Goal: Transaction & Acquisition: Download file/media

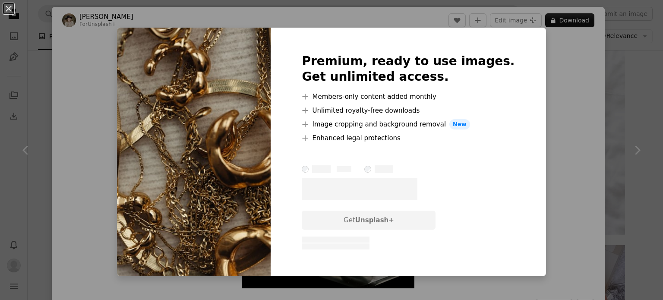
scroll to position [561, 0]
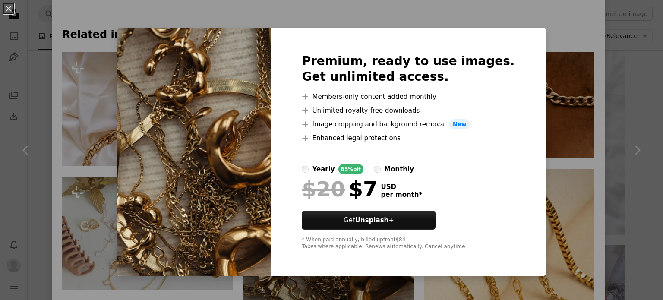
click at [534, 35] on div "An X shape Premium, ready to use images. Get unlimited access. A plus sign Memb…" at bounding box center [331, 150] width 663 height 300
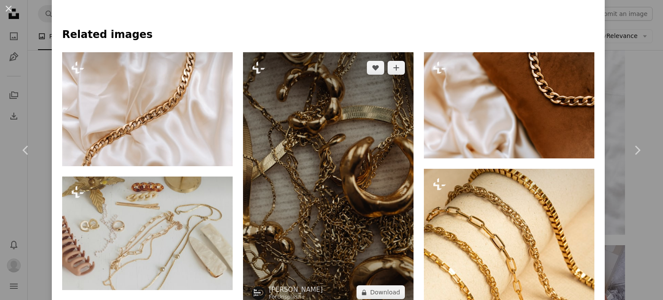
click at [309, 166] on img at bounding box center [328, 180] width 171 height 256
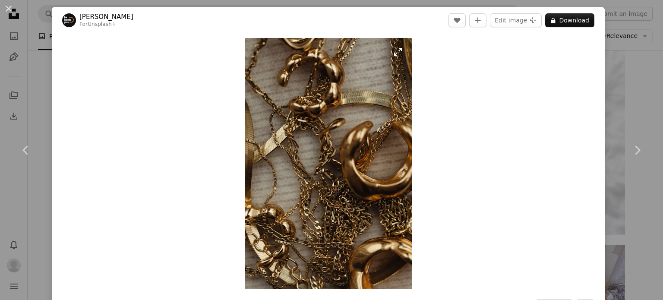
click at [344, 203] on img "Zoom in on this image" at bounding box center [328, 163] width 167 height 251
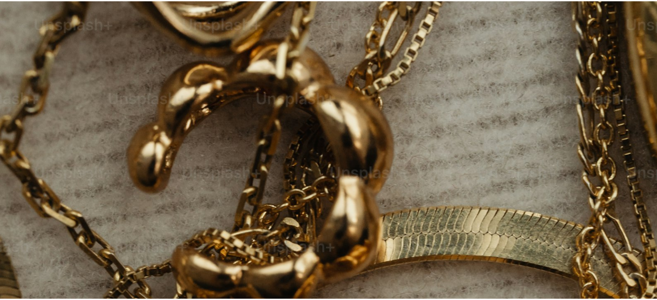
scroll to position [338, 0]
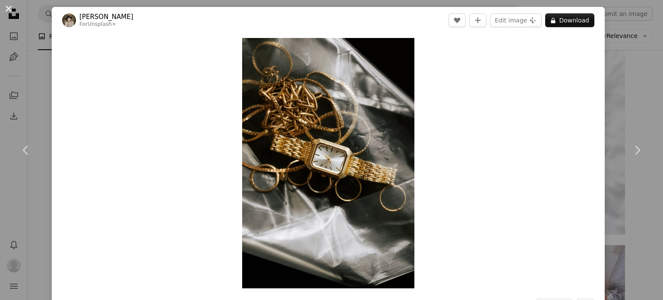
click at [6, 12] on button "An X shape" at bounding box center [8, 8] width 10 height 10
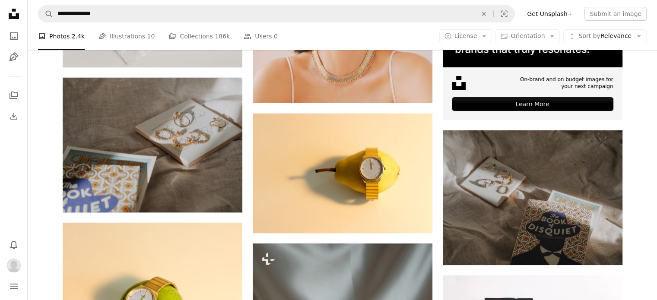
scroll to position [3281, 0]
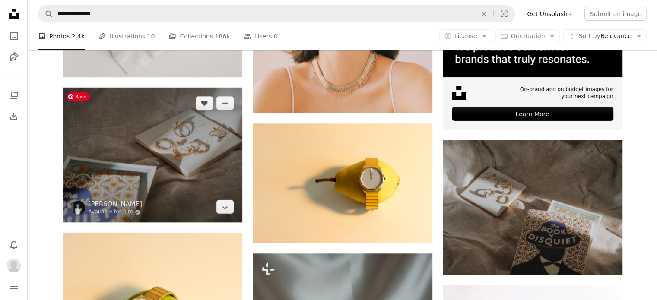
click at [188, 164] on img at bounding box center [153, 155] width 180 height 135
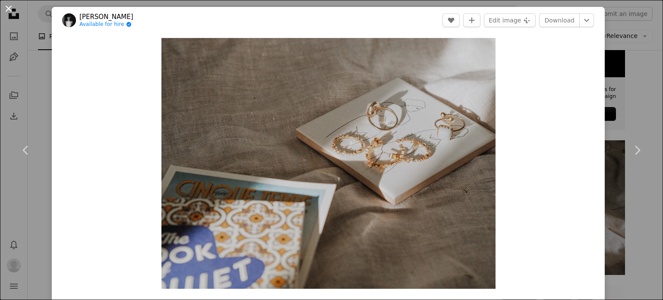
click at [14, 12] on button "An X shape" at bounding box center [8, 8] width 10 height 10
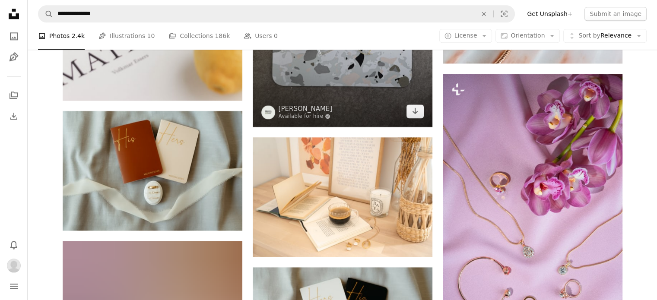
scroll to position [4360, 0]
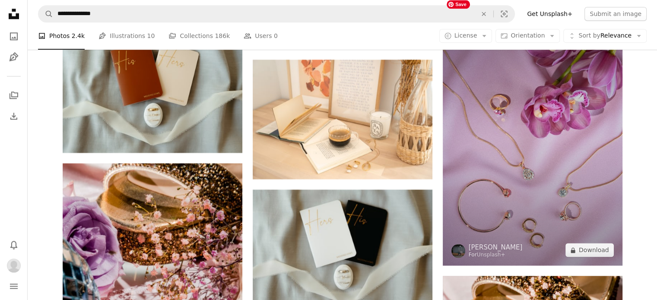
click at [565, 153] on img at bounding box center [533, 130] width 180 height 269
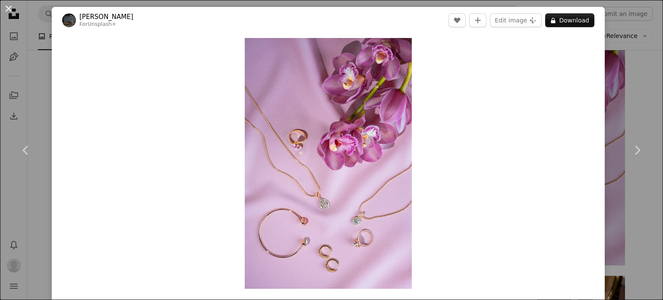
click at [9, 8] on button "An X shape" at bounding box center [8, 8] width 10 height 10
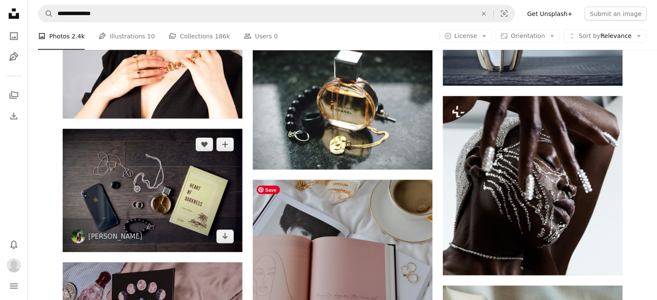
scroll to position [5224, 0]
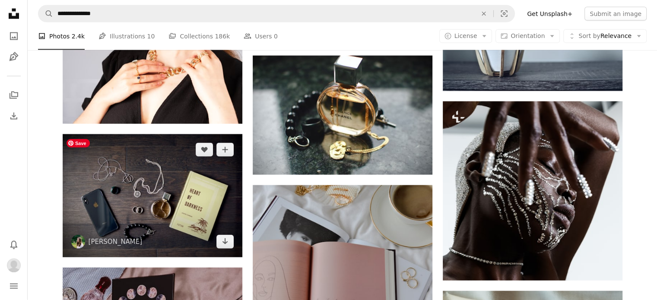
click at [180, 190] on img at bounding box center [153, 195] width 180 height 123
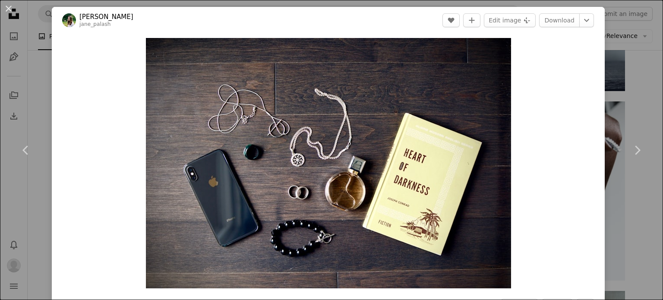
drag, startPoint x: 12, startPoint y: 10, endPoint x: 107, endPoint y: 50, distance: 103.0
click at [12, 10] on button "An X shape" at bounding box center [8, 8] width 10 height 10
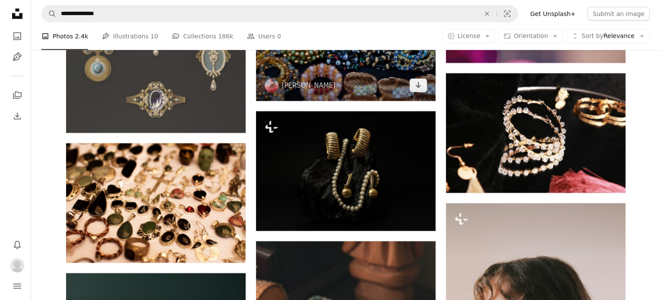
scroll to position [5872, 0]
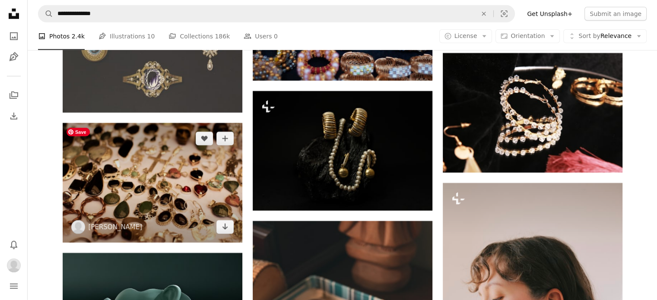
click at [135, 188] on img at bounding box center [153, 183] width 180 height 120
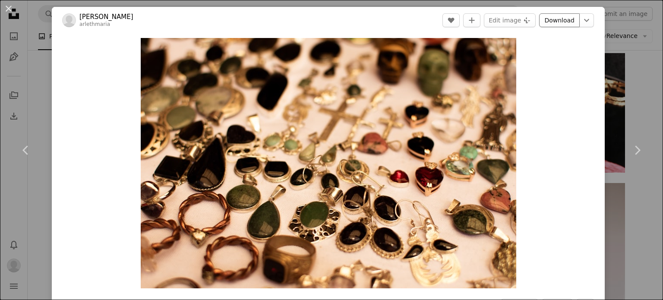
click at [553, 20] on link "Download" at bounding box center [559, 20] width 41 height 14
